Goal: Find contact information: Find contact information

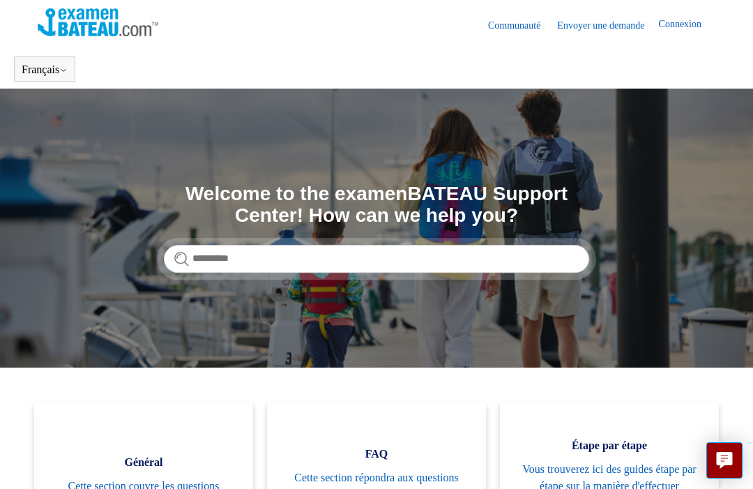
click at [680, 32] on link "Connexion" at bounding box center [687, 25] width 56 height 17
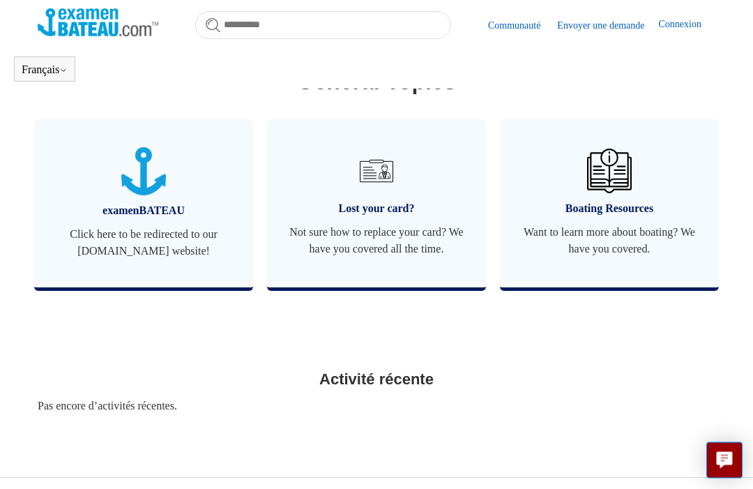
scroll to position [631, 0]
click at [336, 240] on span "Not sure how to replace your card? We have you covered all the time." at bounding box center [376, 240] width 177 height 33
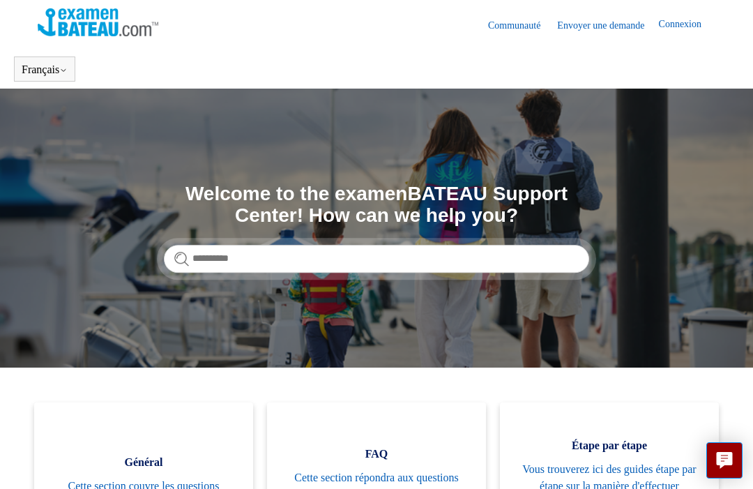
click at [79, 286] on section "Recherche Welcome to the examenBATEAU Support Center! How can we help you?" at bounding box center [376, 228] width 753 height 279
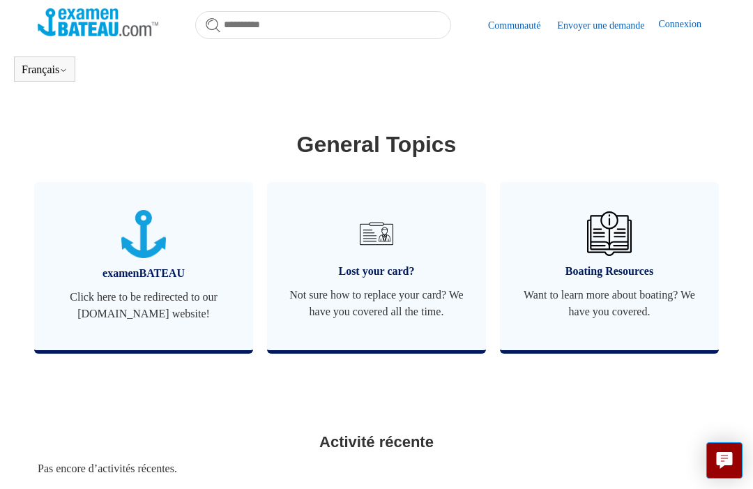
scroll to position [574, 0]
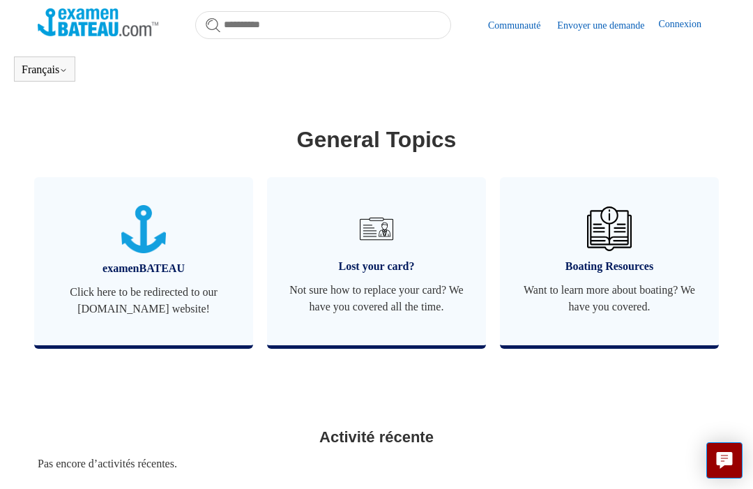
click at [313, 280] on link "Lost your card? Not sure how to replace your card? We have you covered all the …" at bounding box center [376, 261] width 219 height 168
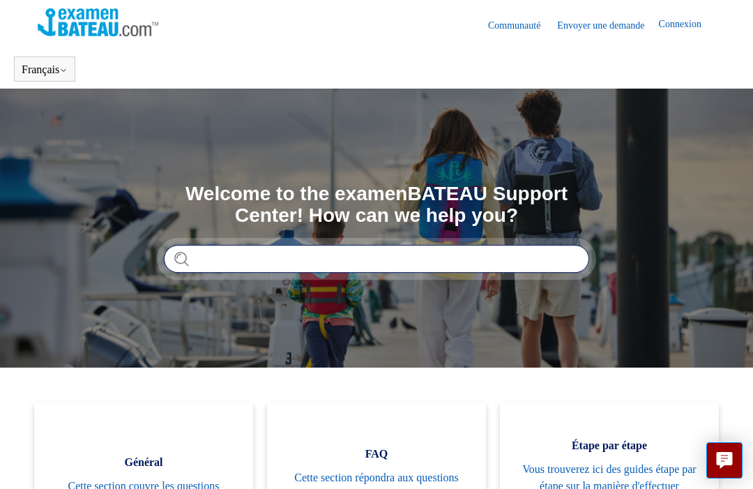
click at [551, 271] on input "Rechercher" at bounding box center [376, 259] width 425 height 28
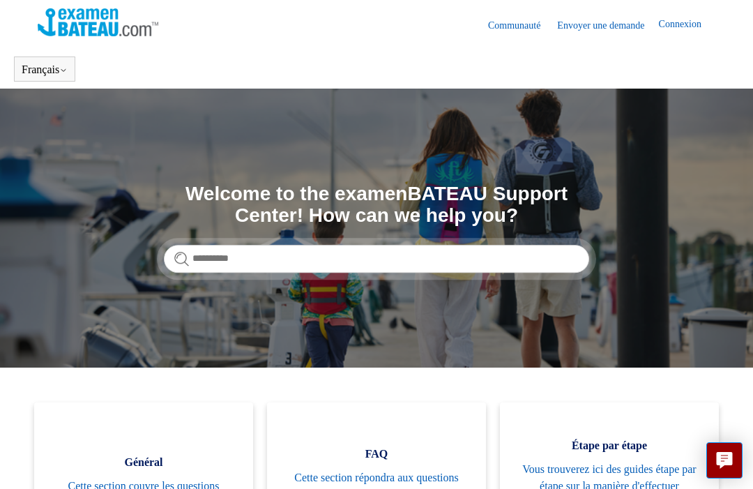
click at [608, 31] on link "Envoyer une demande" at bounding box center [607, 25] width 101 height 15
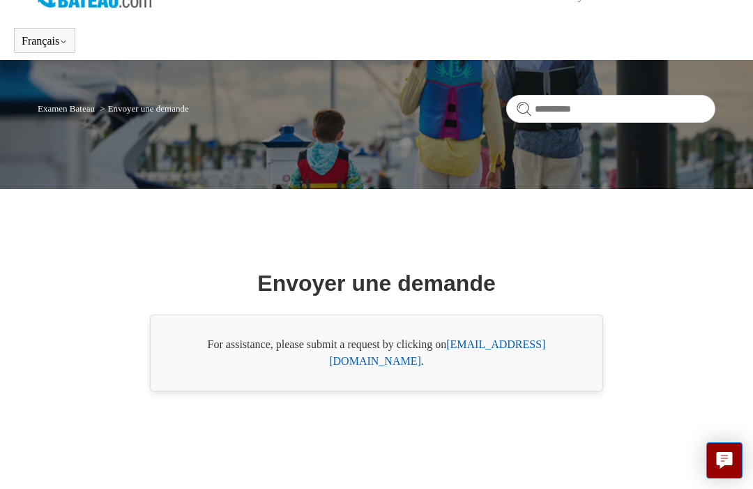
scroll to position [67, 0]
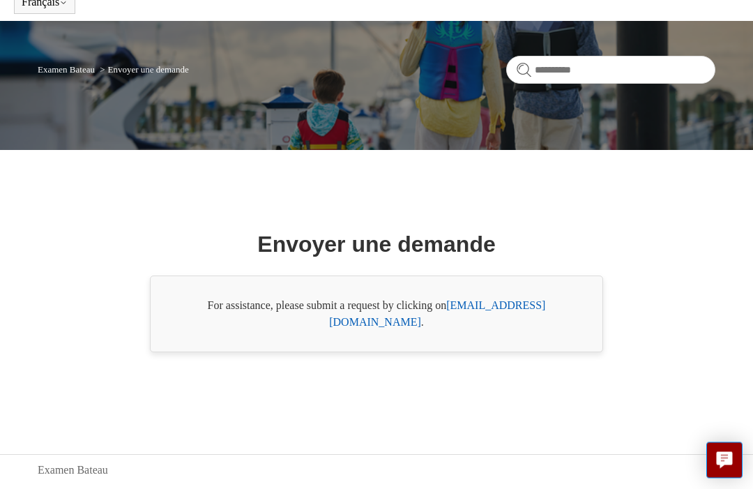
click at [524, 328] on link "support@boat-ed.com" at bounding box center [437, 314] width 216 height 29
